Goal: Task Accomplishment & Management: Use online tool/utility

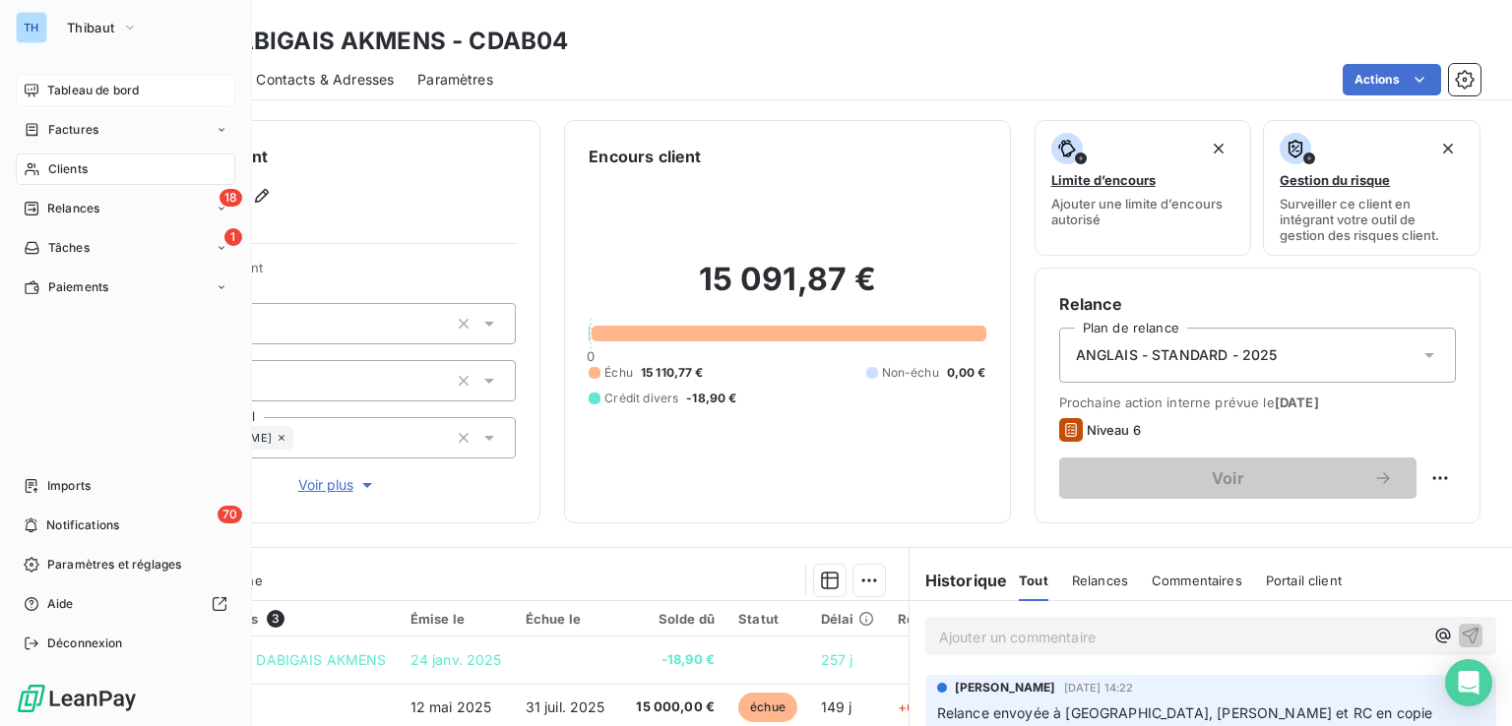
click at [98, 92] on span "Tableau de bord" at bounding box center [93, 91] width 92 height 18
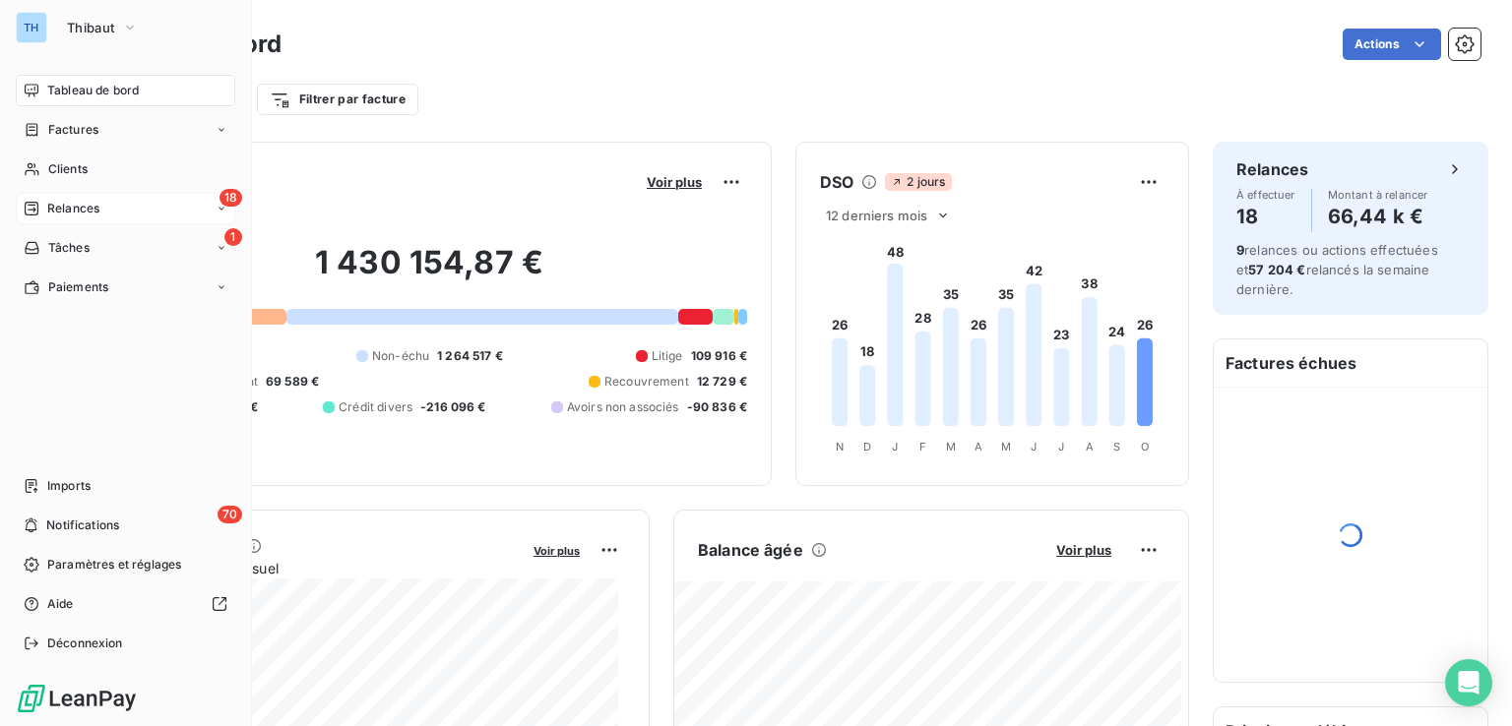
click at [75, 207] on span "Relances" at bounding box center [73, 209] width 52 height 18
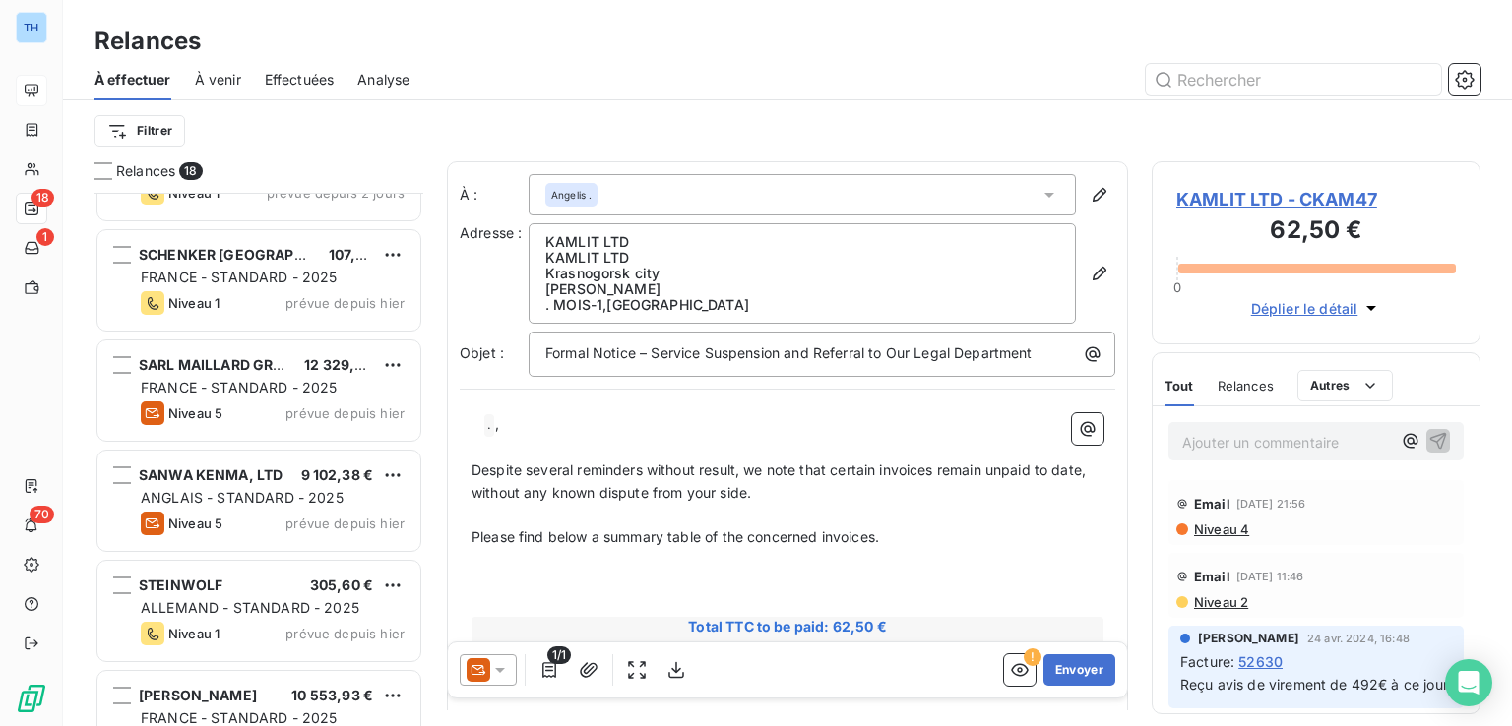
scroll to position [1451, 0]
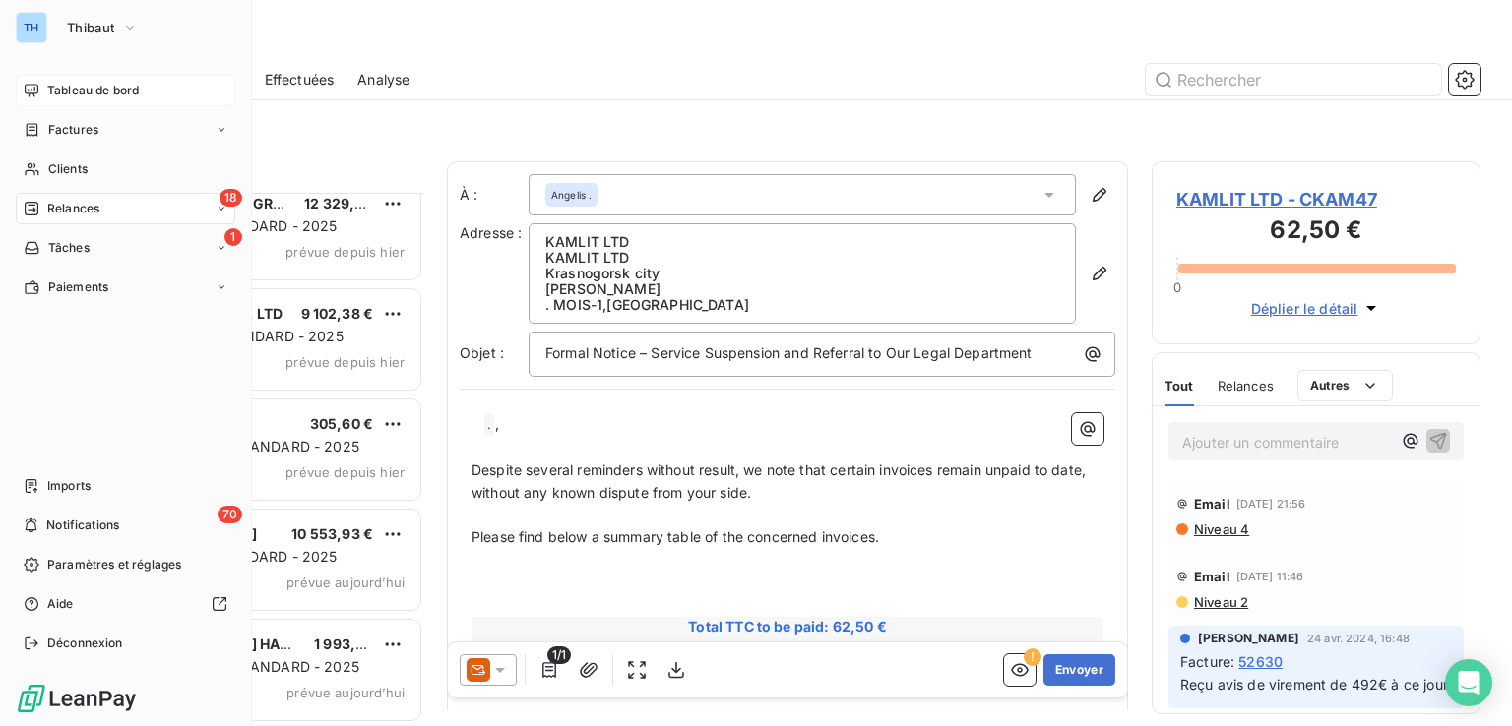
click at [89, 77] on div "Tableau de bord" at bounding box center [125, 90] width 219 height 31
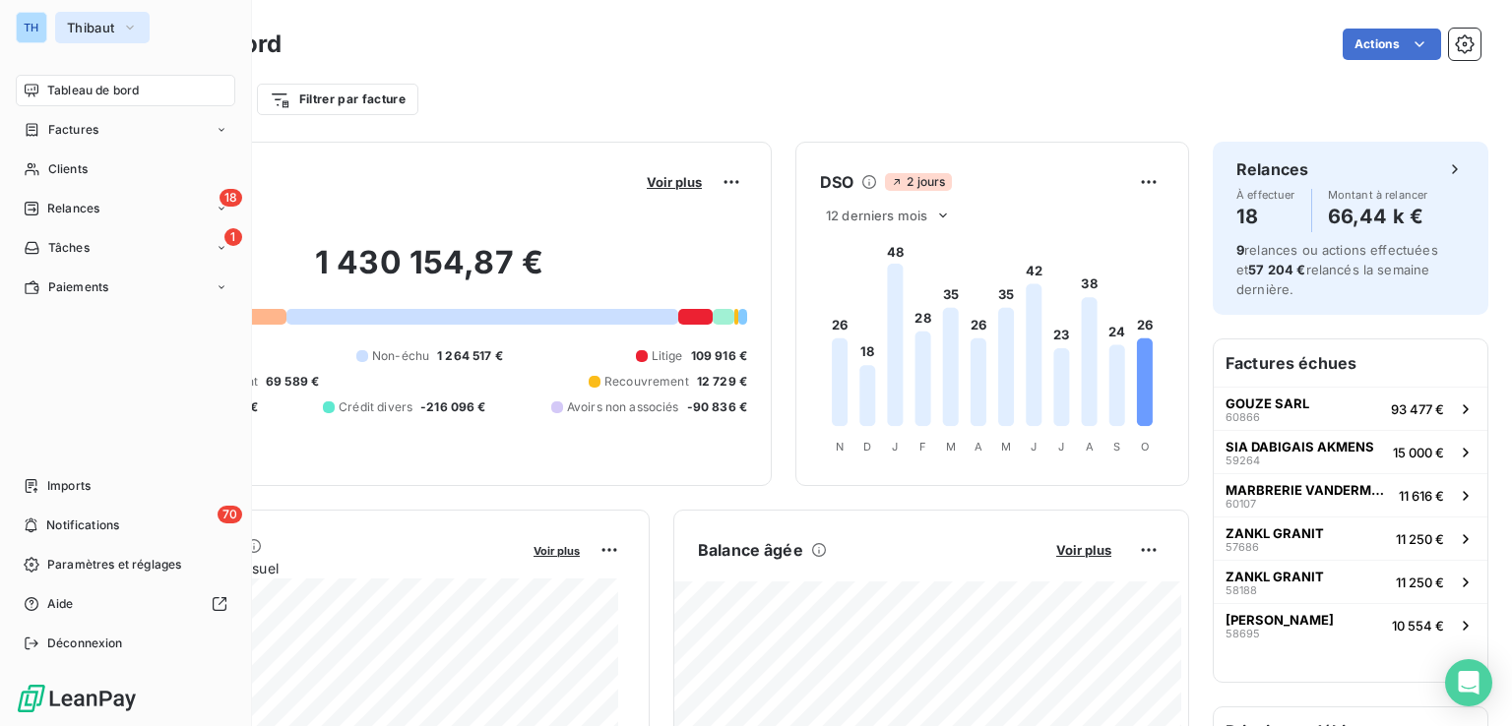
click at [88, 26] on span "Thibaut" at bounding box center [90, 28] width 47 height 16
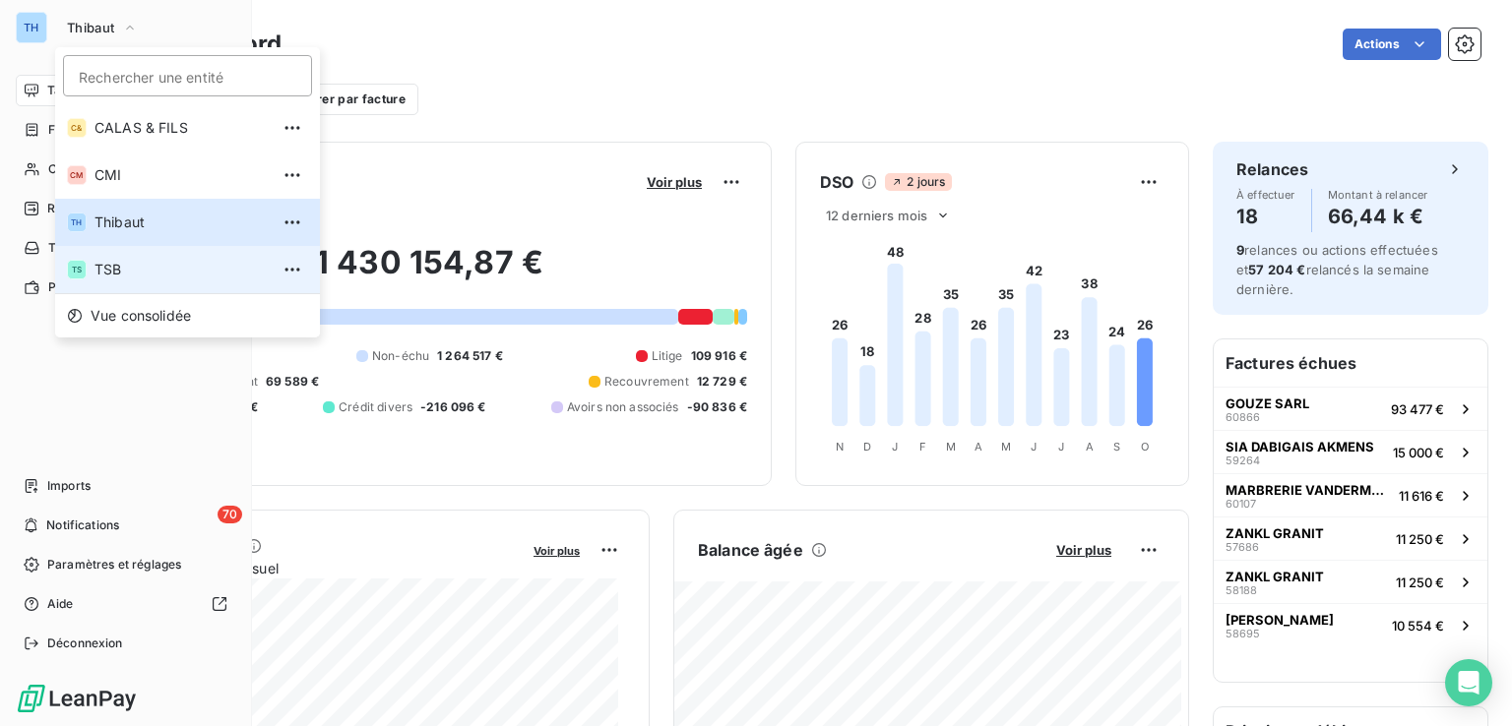
click at [106, 263] on span "TSB" at bounding box center [181, 270] width 174 height 20
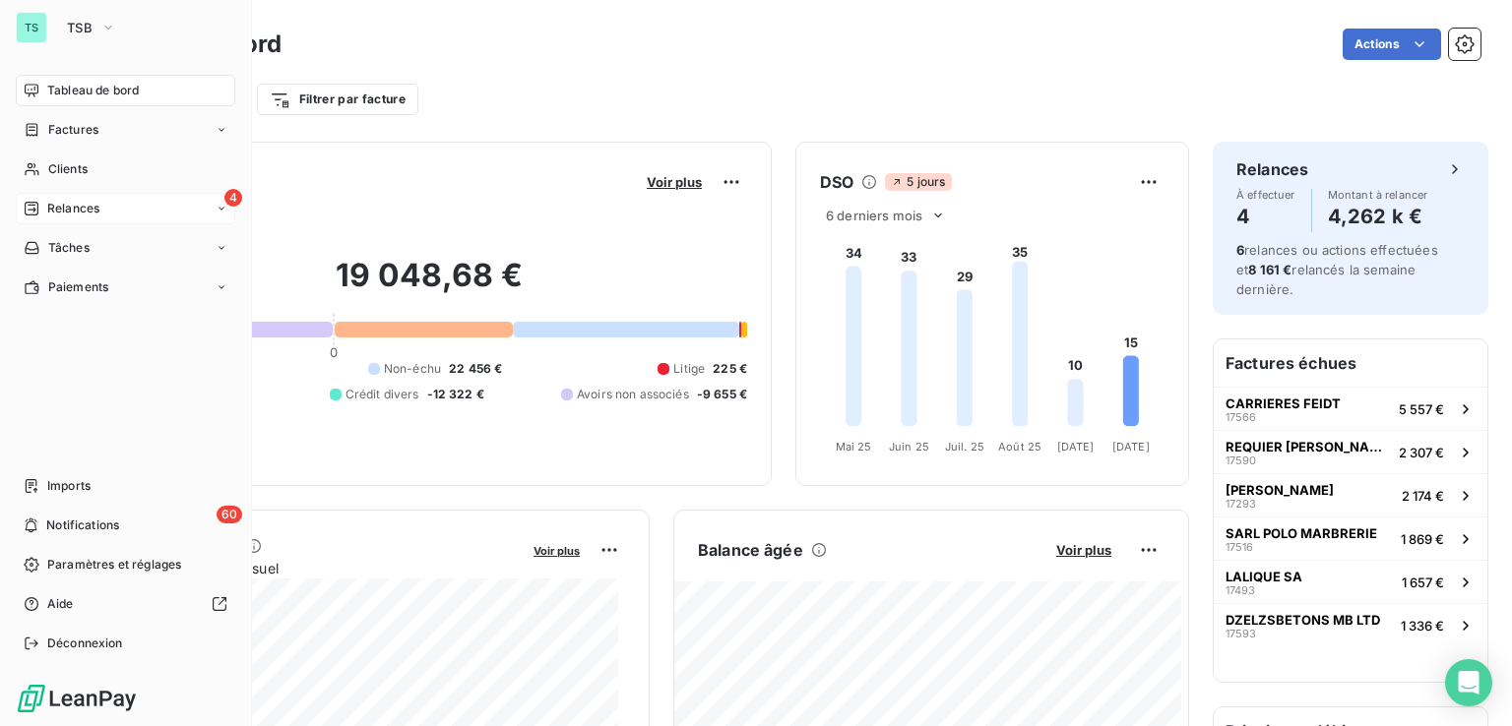
click at [70, 200] on span "Relances" at bounding box center [73, 209] width 52 height 18
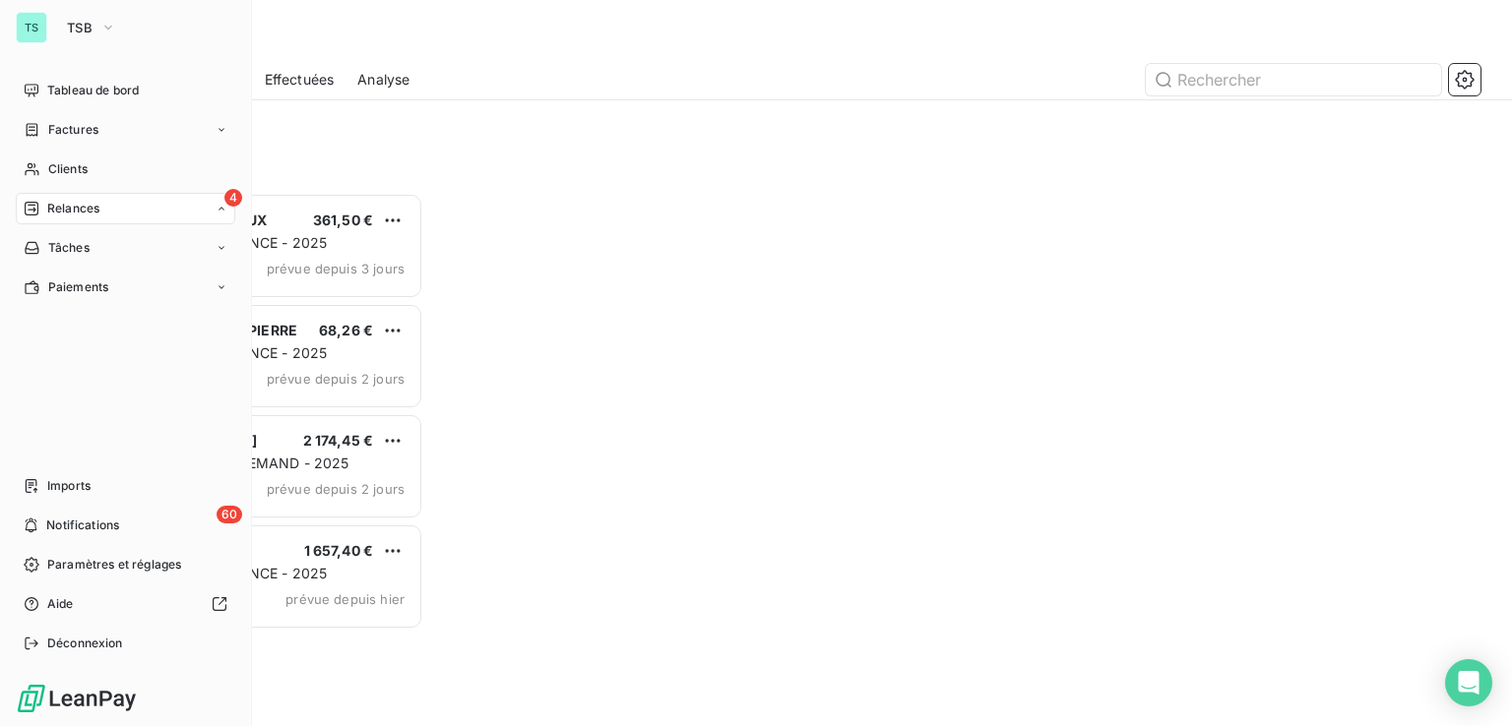
scroll to position [518, 313]
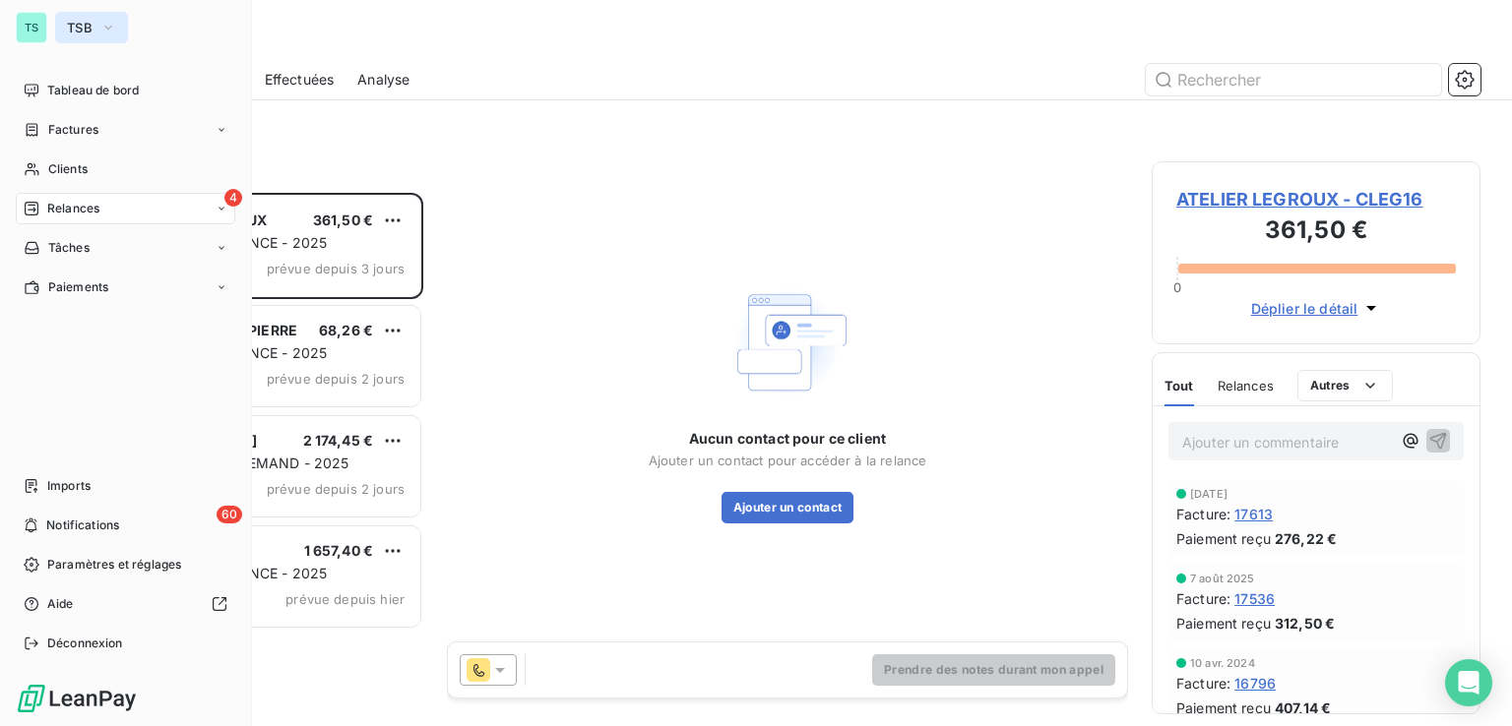
click at [93, 12] on button "TSB" at bounding box center [91, 27] width 73 height 31
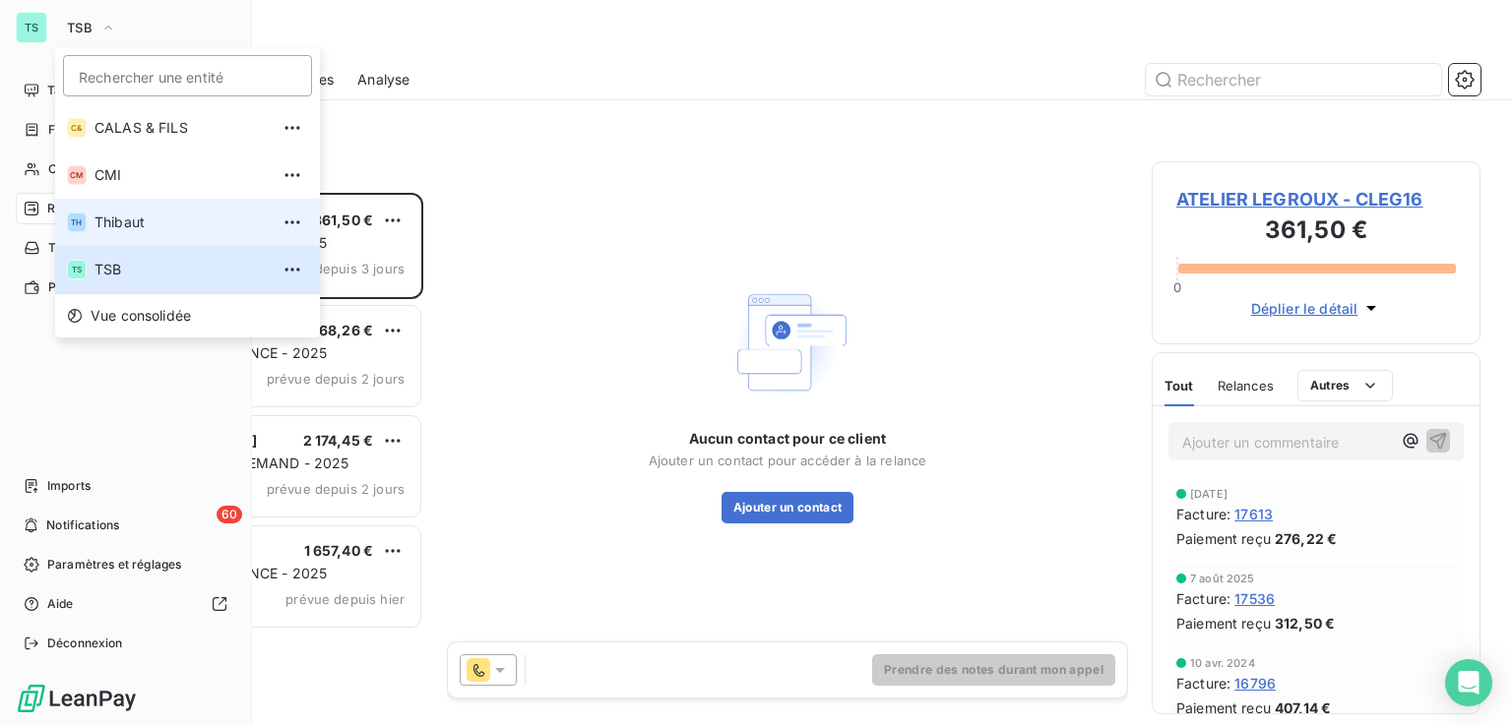
click at [94, 230] on span "Thibaut" at bounding box center [181, 223] width 174 height 20
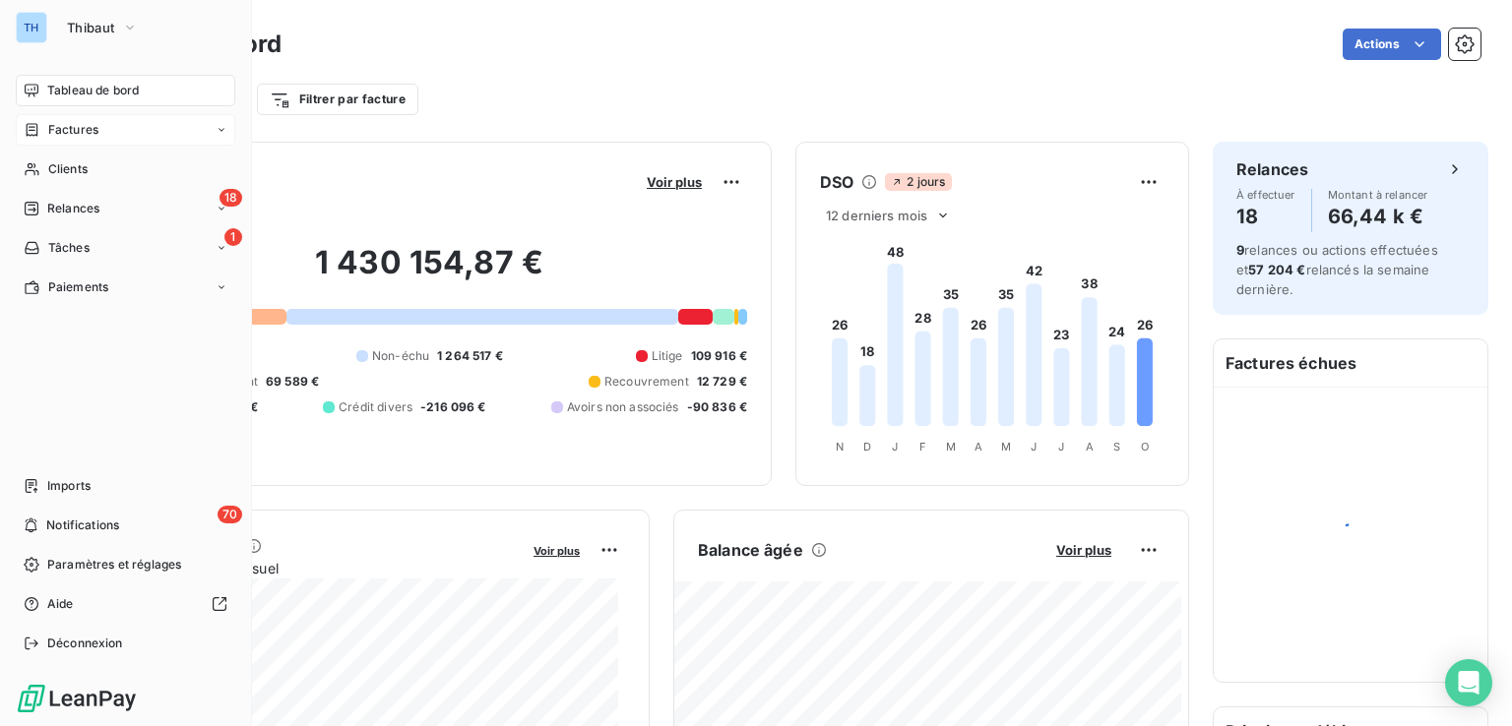
click at [87, 123] on span "Factures" at bounding box center [73, 130] width 50 height 18
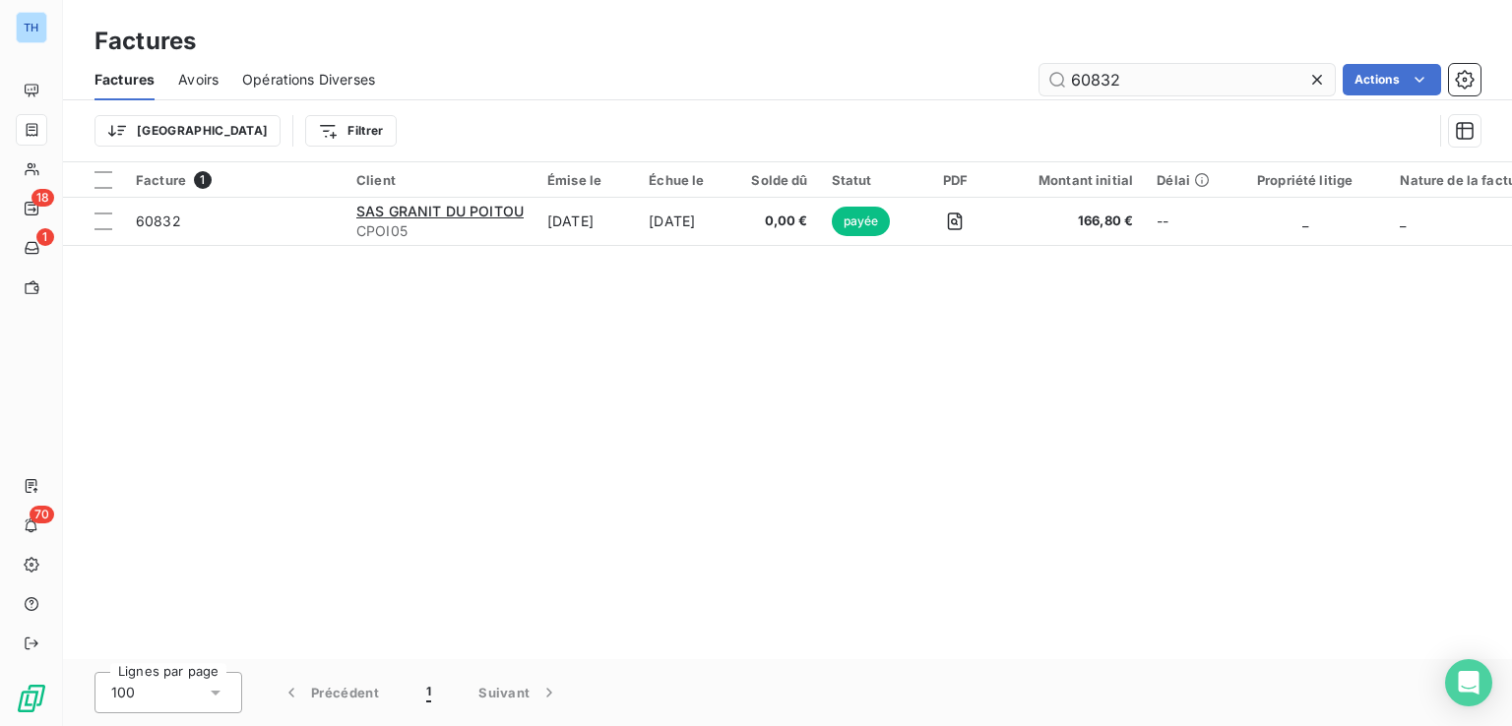
click at [1319, 79] on icon at bounding box center [1317, 80] width 20 height 20
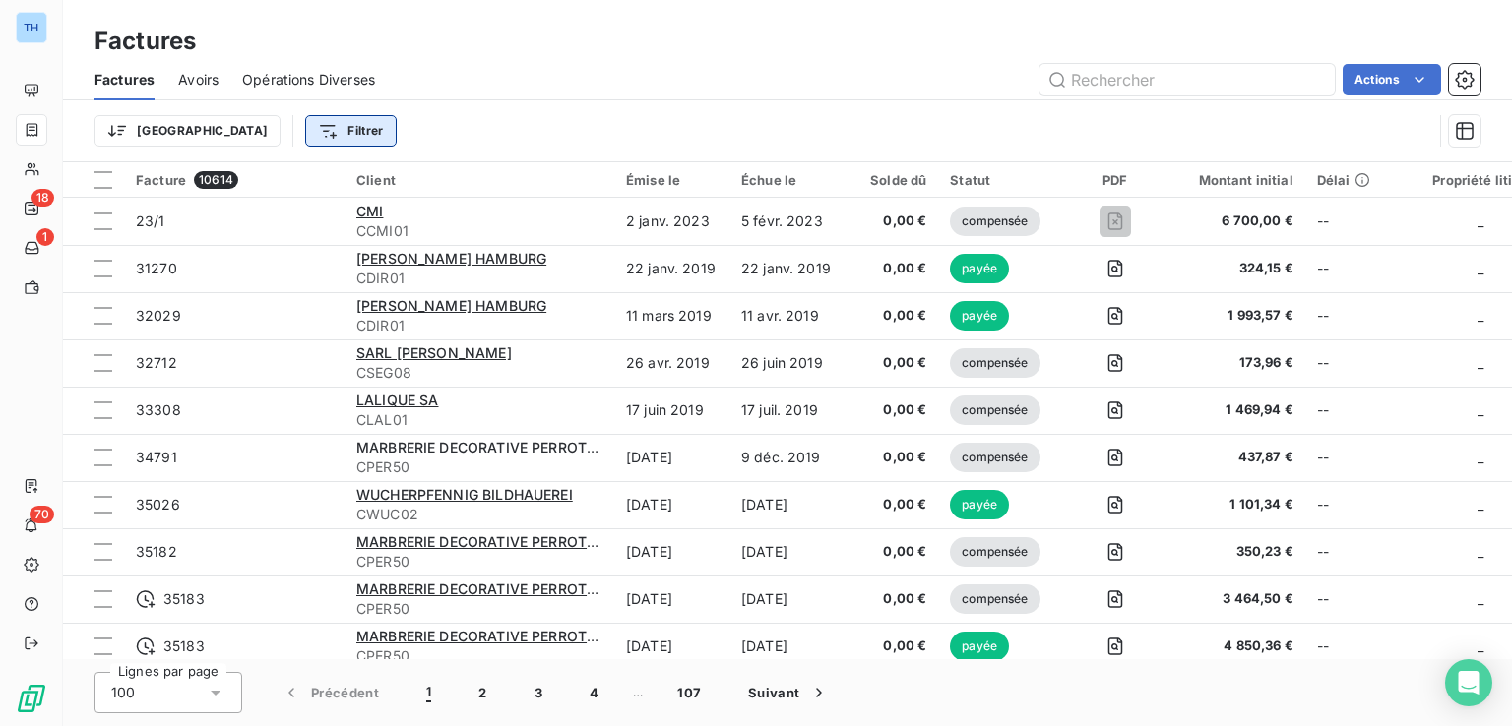
click at [260, 133] on html "TH 18 1 70 Factures Factures Avoirs Opérations Diverses Actions Trier Filtrer F…" at bounding box center [756, 363] width 1512 height 726
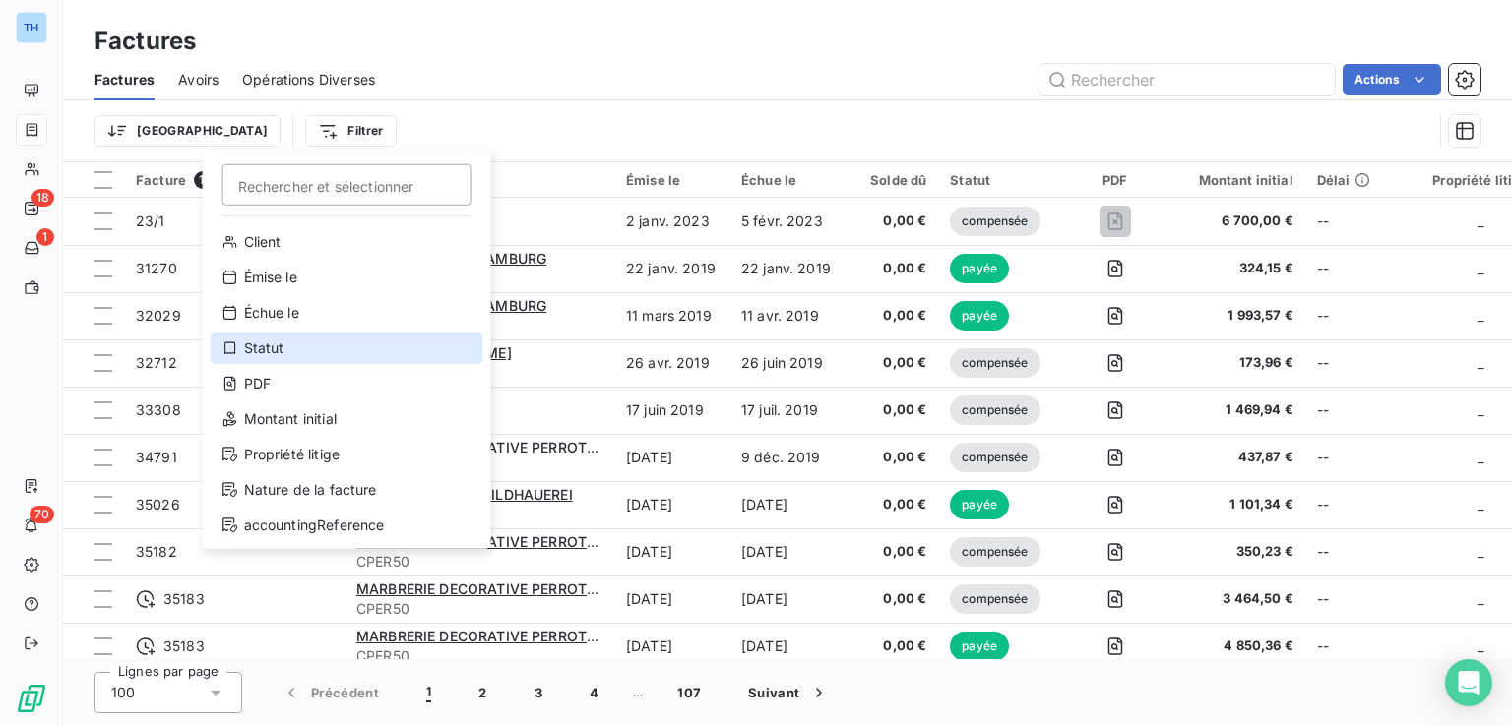
click at [256, 354] on div "Statut" at bounding box center [347, 348] width 273 height 31
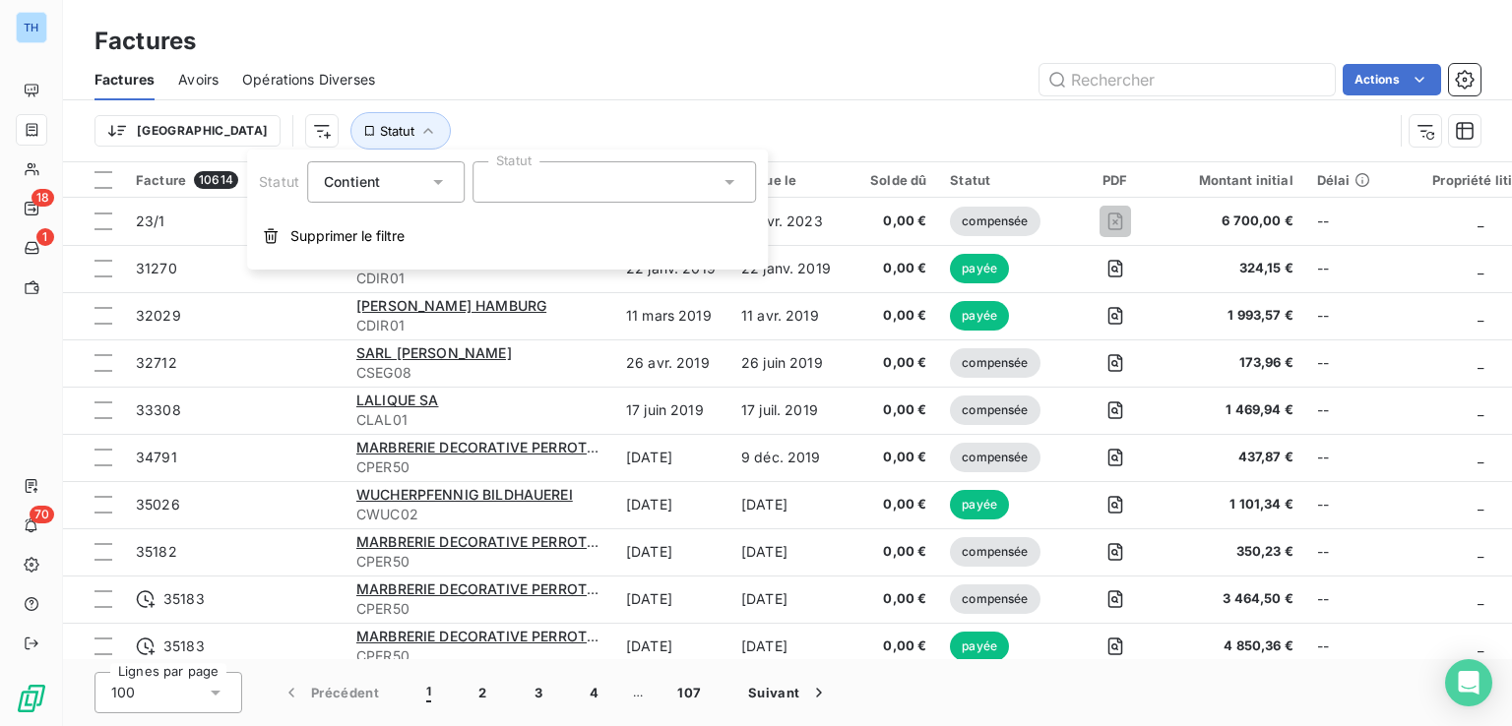
click at [543, 198] on div at bounding box center [613, 181] width 283 height 41
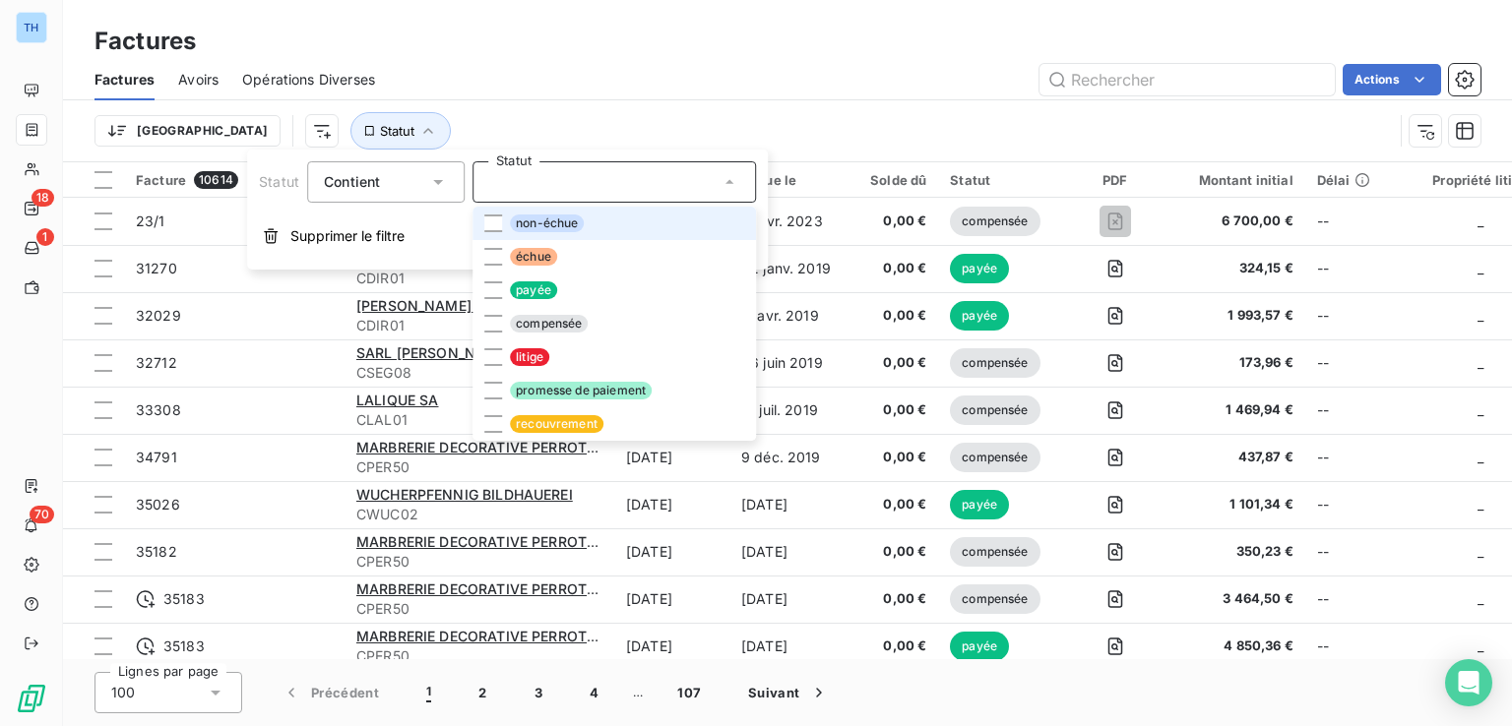
click at [537, 223] on span "non-échue" at bounding box center [547, 224] width 74 height 18
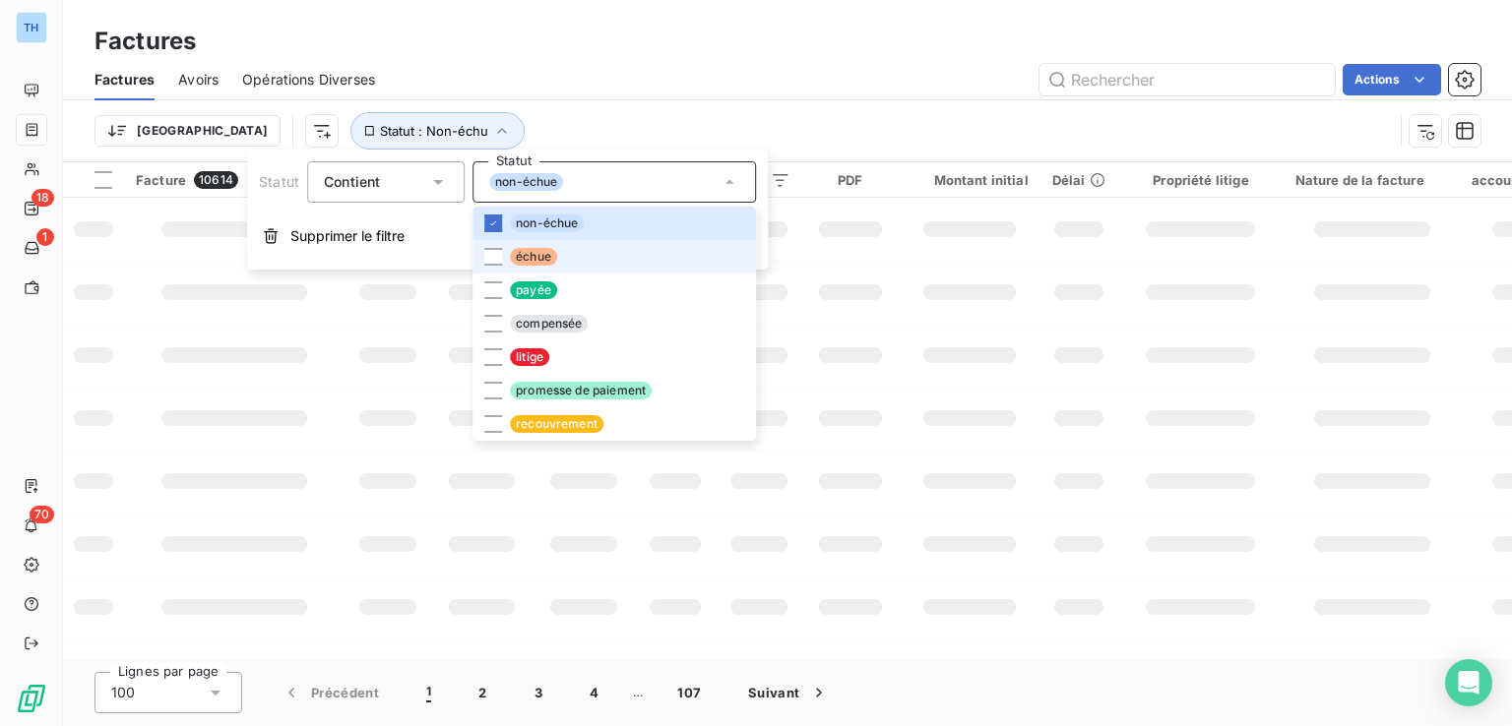
click at [536, 261] on span "échue" at bounding box center [533, 257] width 47 height 18
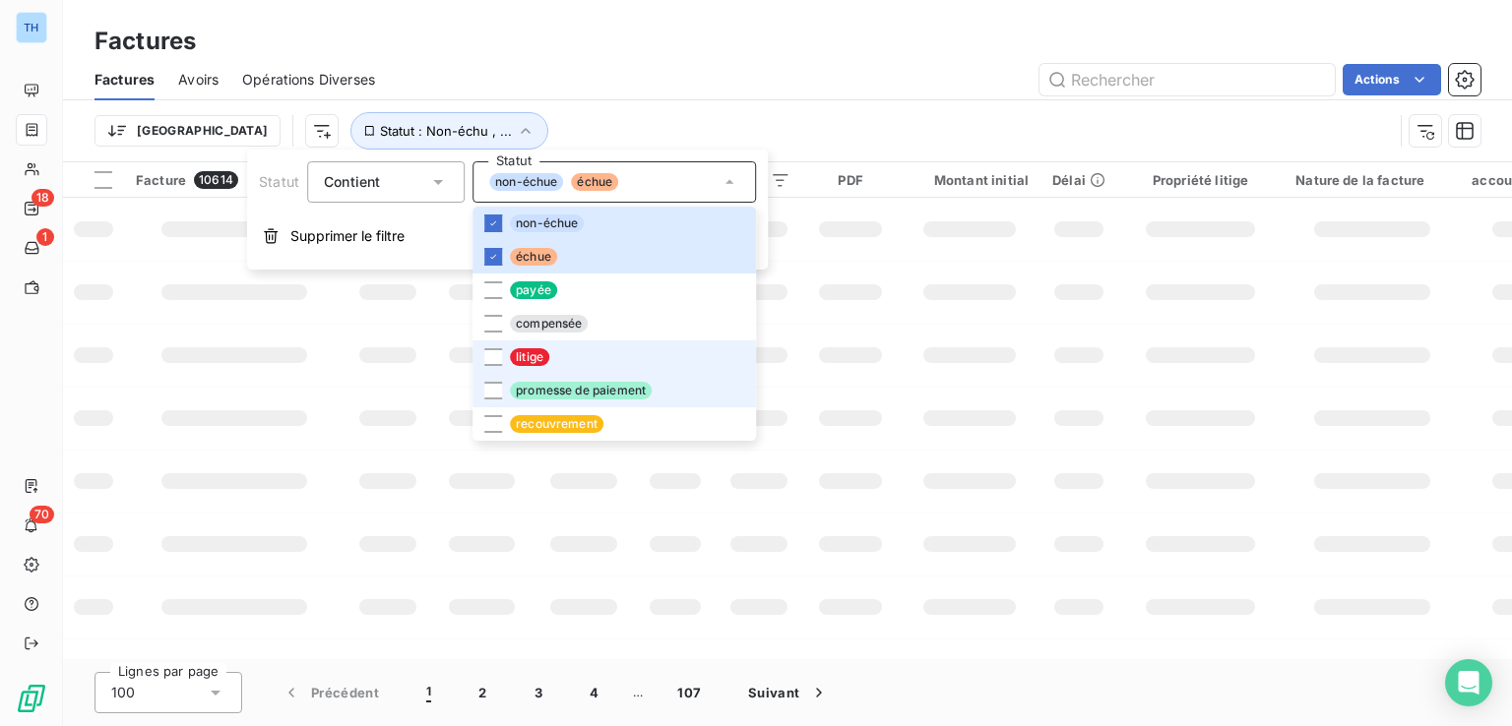
click at [584, 383] on li "promesse de paiement" at bounding box center [613, 390] width 283 height 33
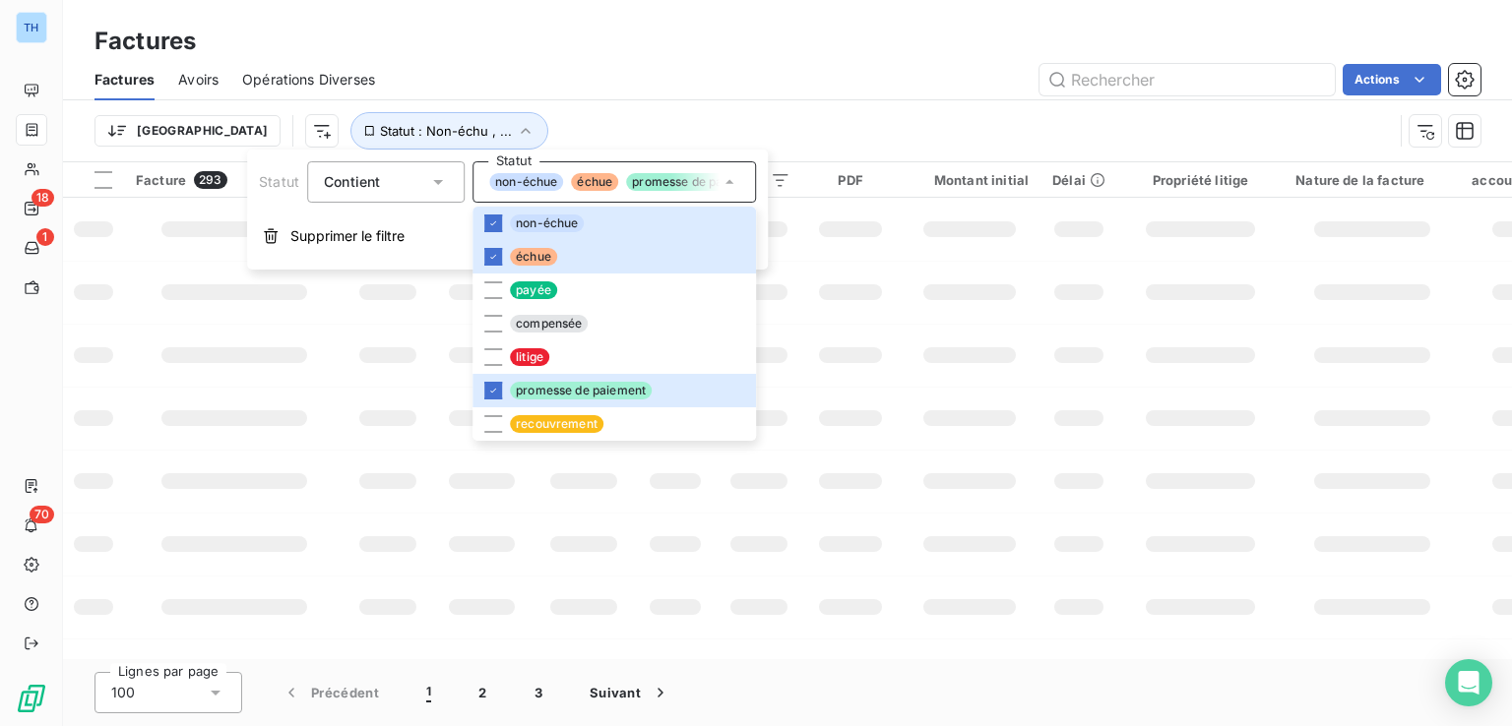
click at [936, 52] on div "Factures" at bounding box center [787, 41] width 1449 height 35
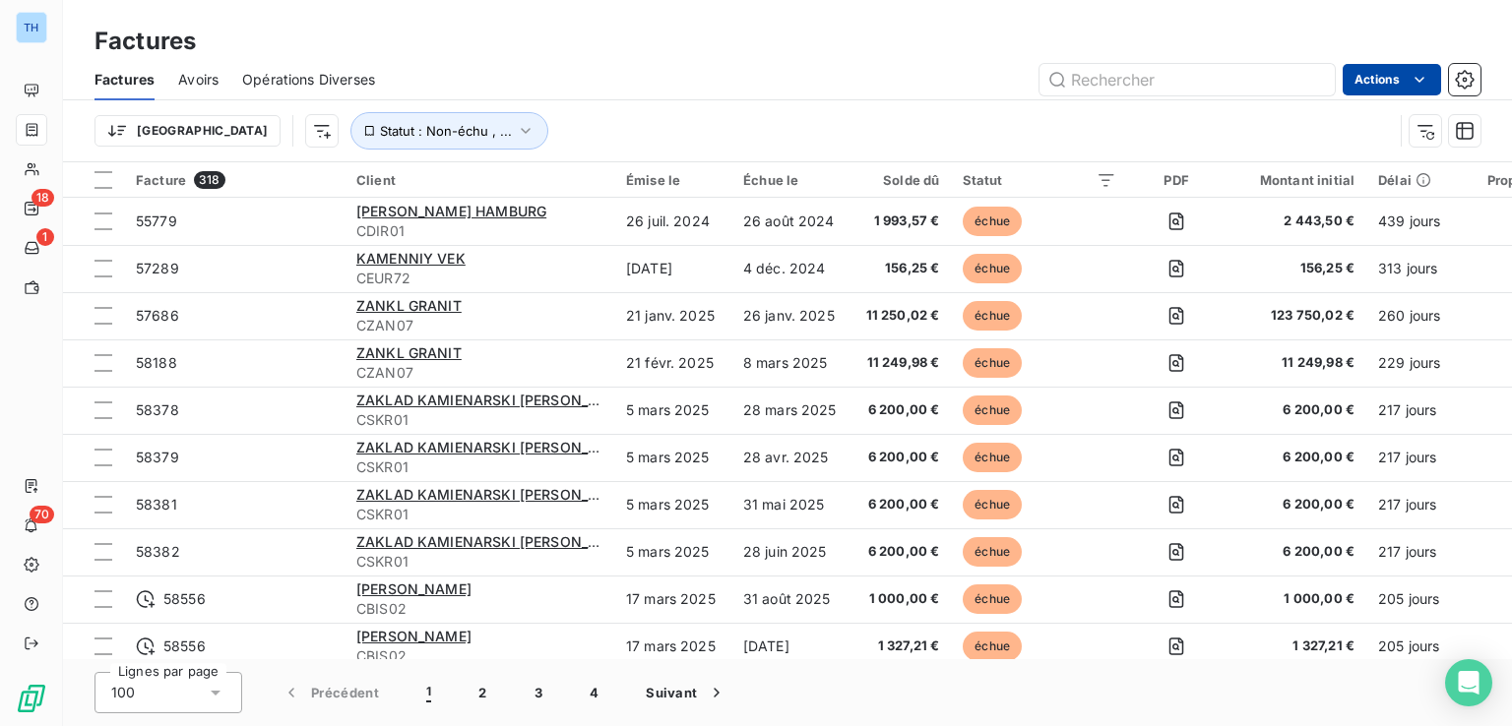
click at [1342, 79] on html "TH 18 1 70 Factures Factures Avoirs Opérations Diverses Actions Trier Statut : …" at bounding box center [756, 363] width 1512 height 726
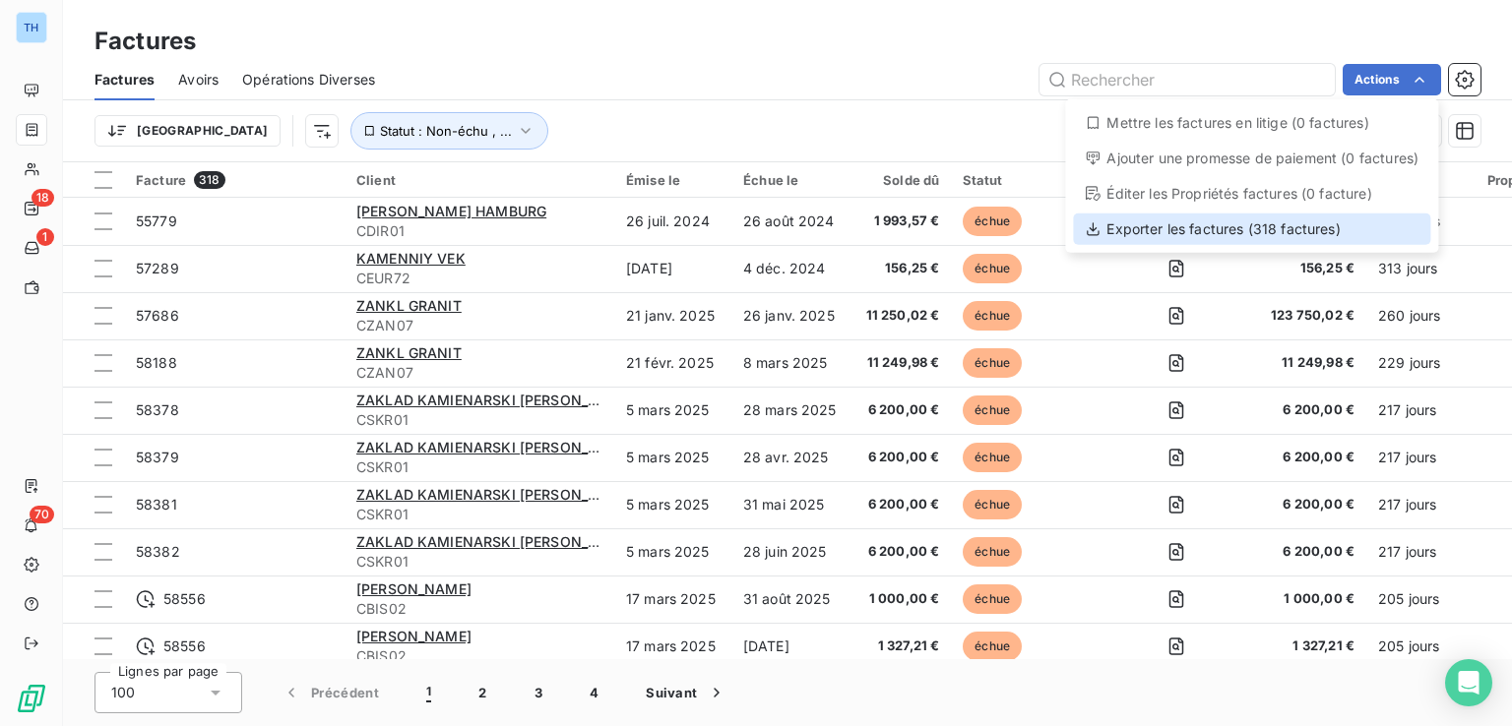
click at [1278, 229] on div "Exporter les factures (318 factures)" at bounding box center [1251, 229] width 357 height 31
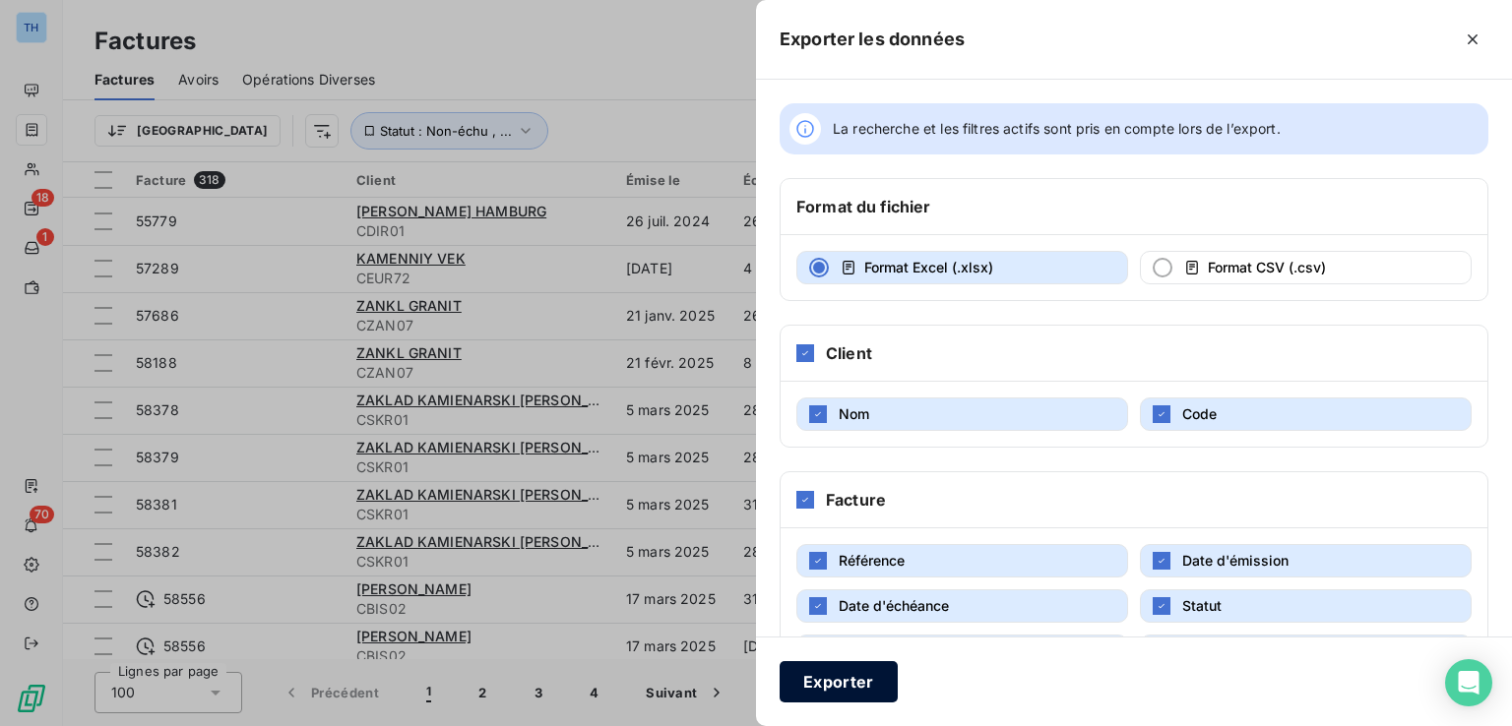
click at [848, 686] on button "Exporter" at bounding box center [838, 681] width 118 height 41
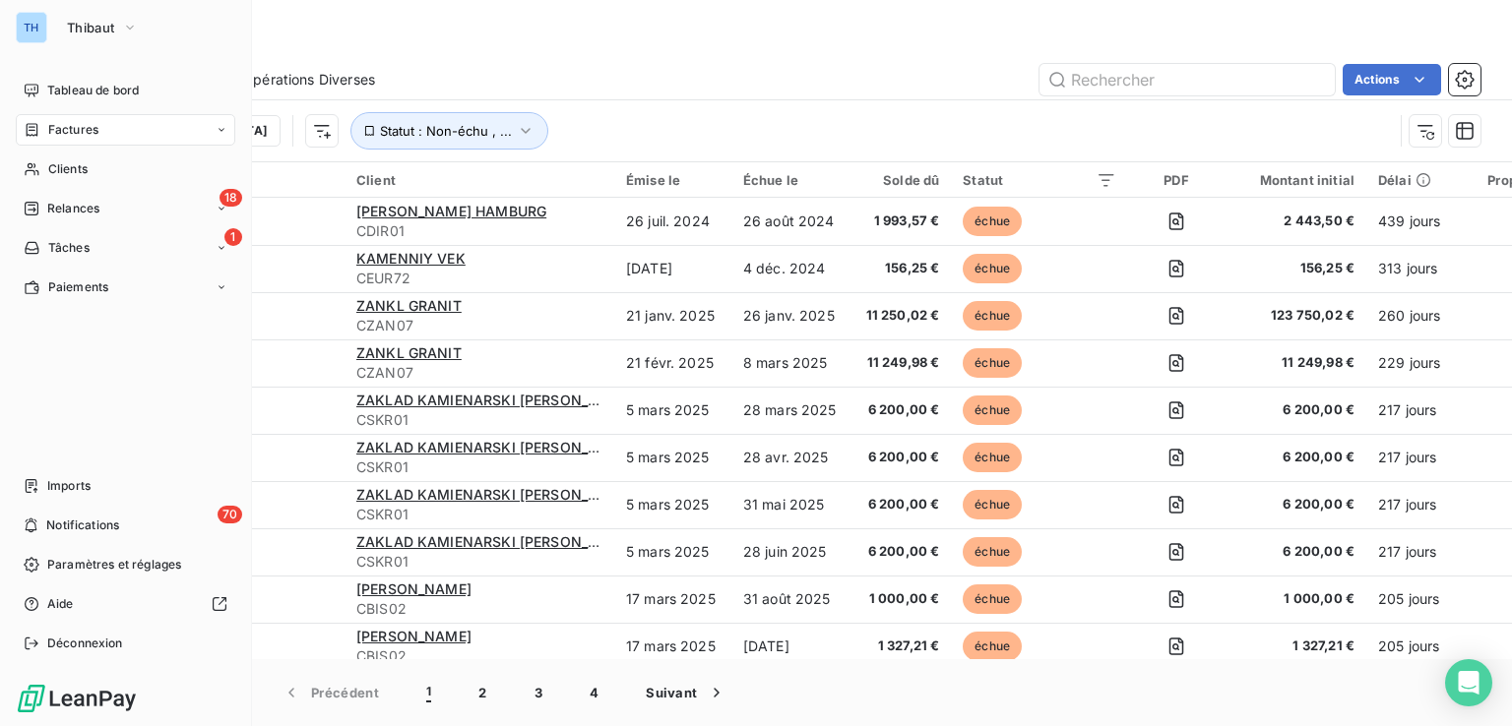
click at [76, 128] on span "Factures" at bounding box center [73, 130] width 50 height 18
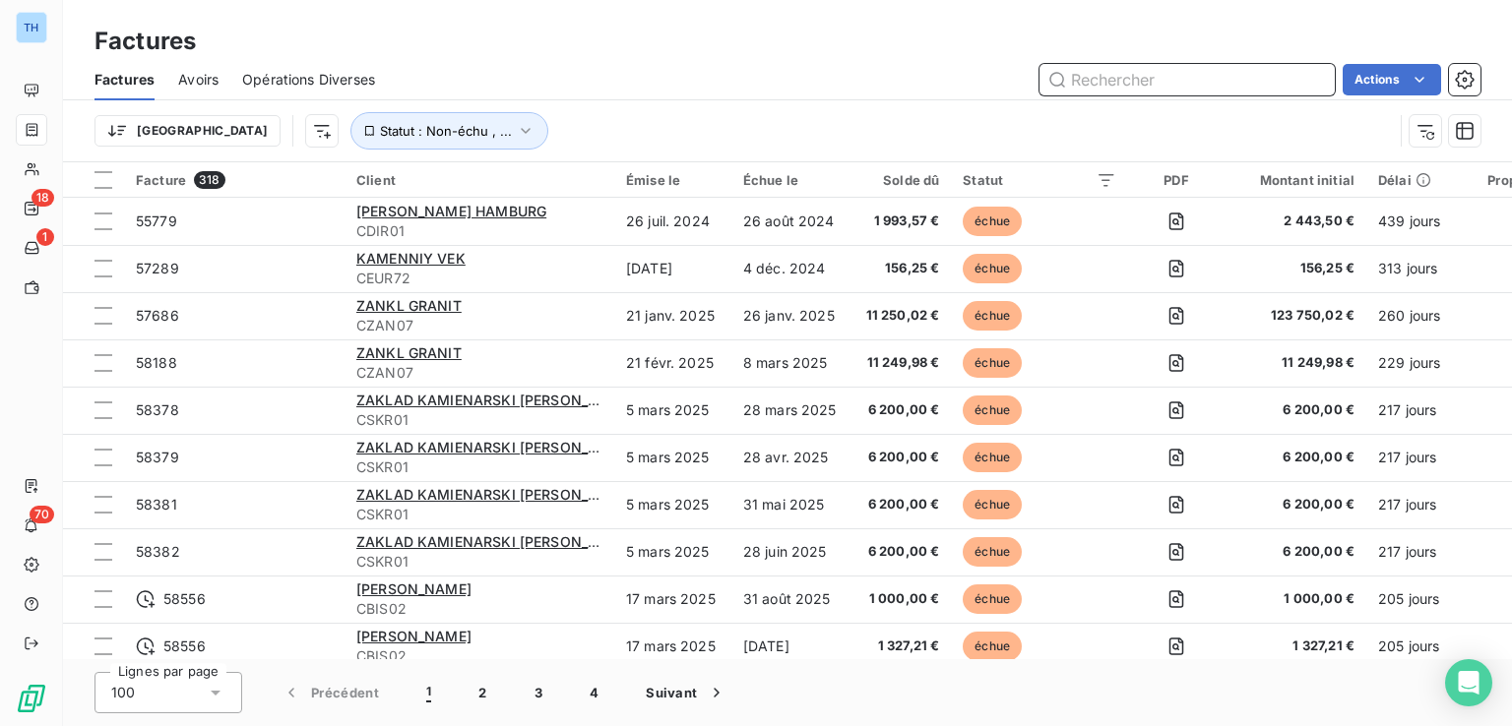
click at [1084, 78] on input "text" at bounding box center [1186, 79] width 295 height 31
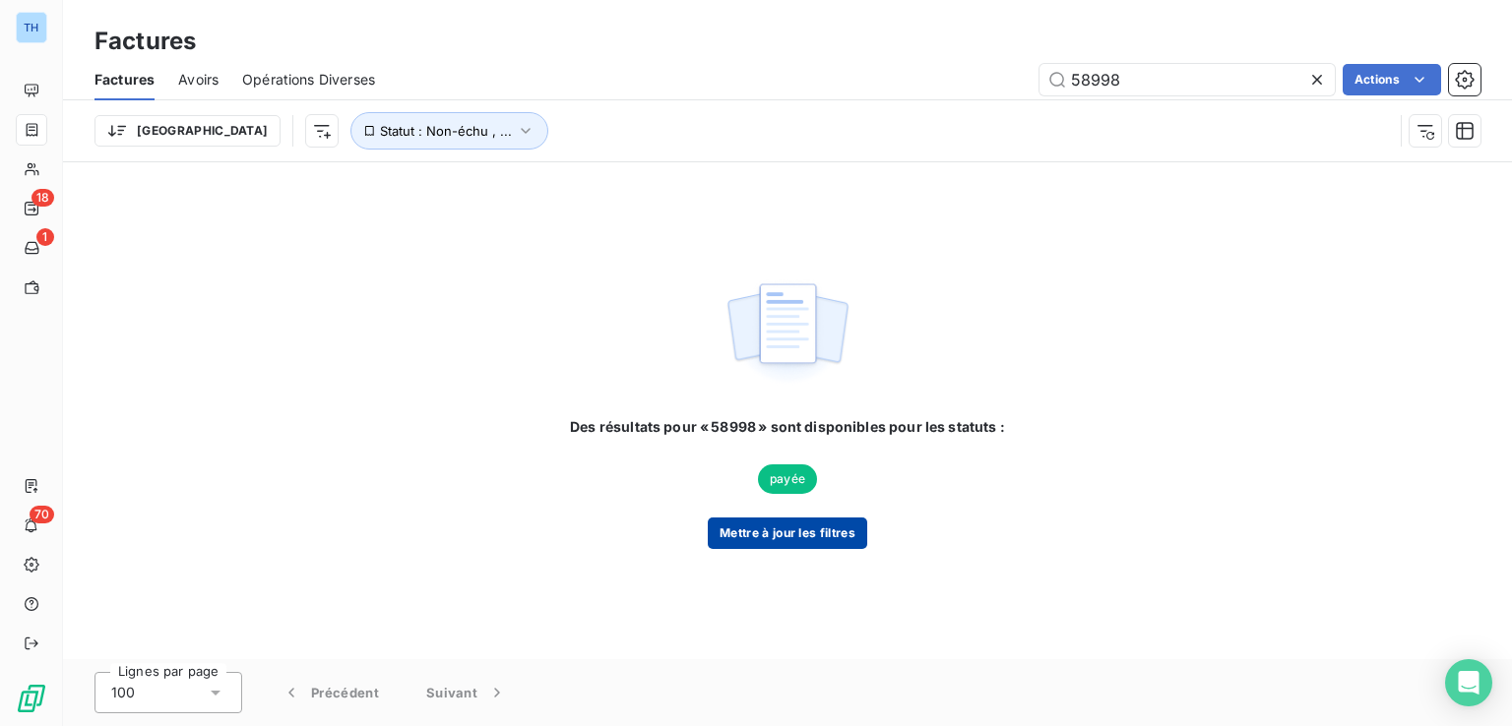
click at [827, 535] on button "Mettre à jour les filtres" at bounding box center [787, 533] width 159 height 31
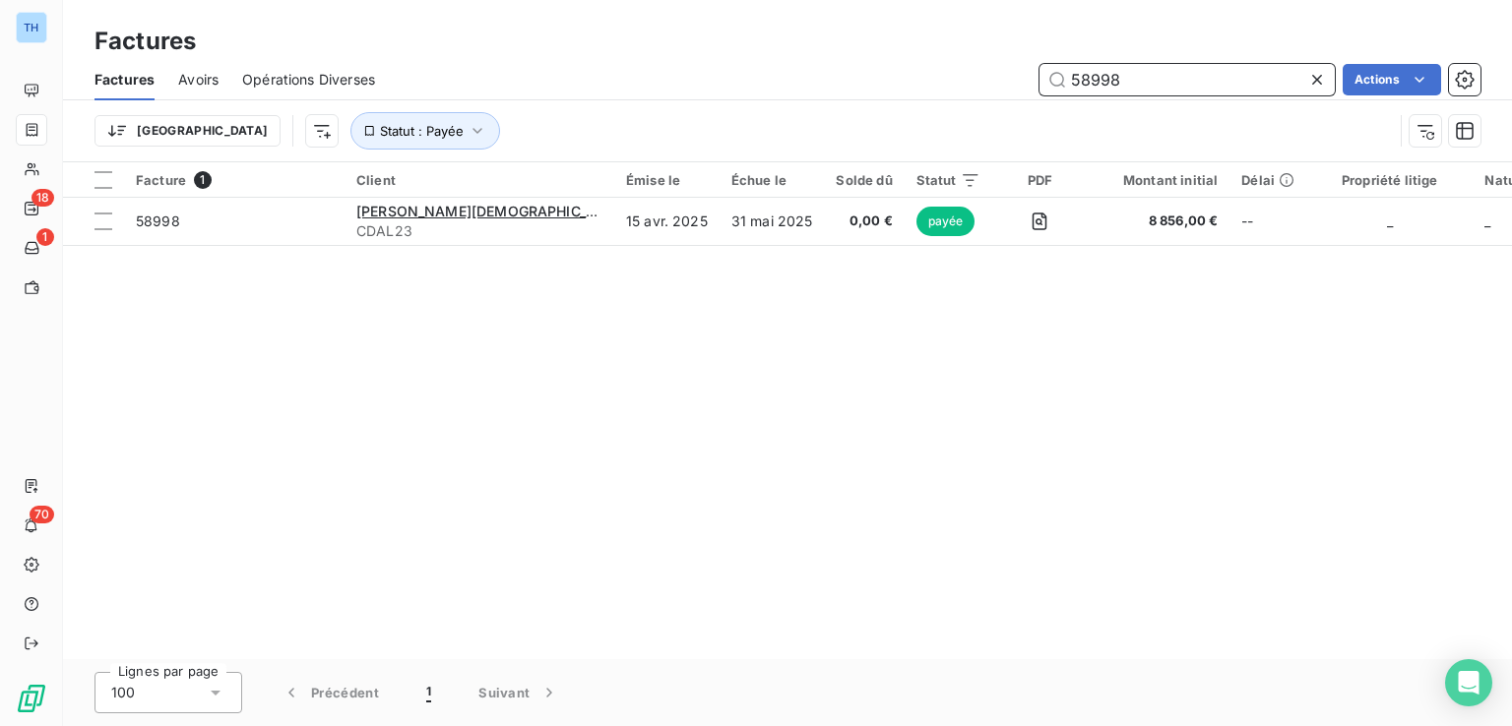
drag, startPoint x: 1153, startPoint y: 71, endPoint x: 909, endPoint y: 84, distance: 244.4
click at [909, 84] on div "58998 Actions" at bounding box center [940, 79] width 1082 height 31
type input "58999"
